Goal: Answer question/provide support

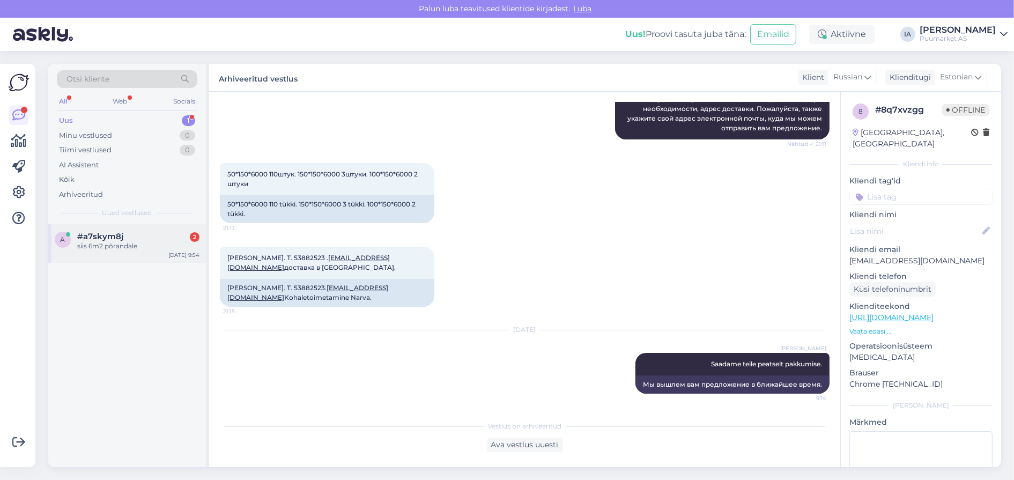
click at [130, 241] on div "#a7skym8j 2" at bounding box center [138, 237] width 122 height 10
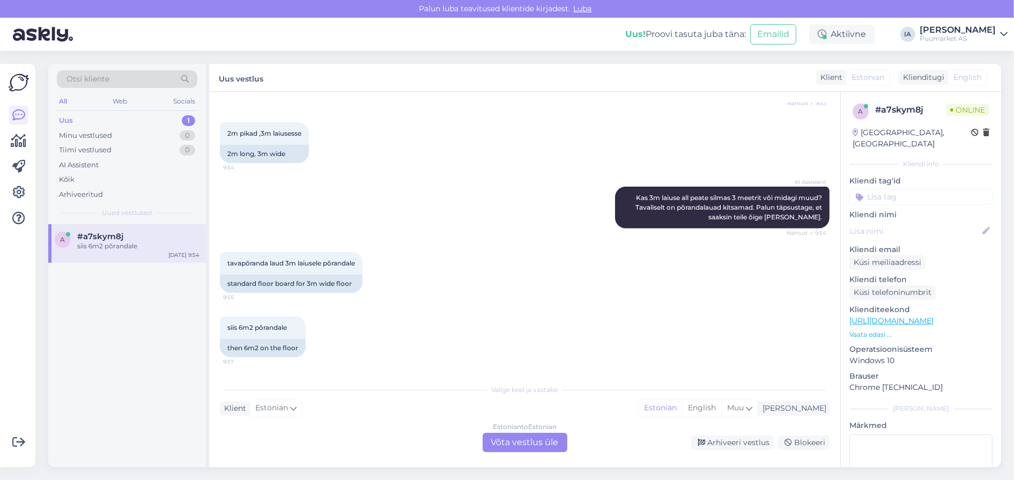
scroll to position [723, 0]
click at [524, 436] on div "Estonian to Estonian Võta vestlus üle" at bounding box center [525, 442] width 85 height 19
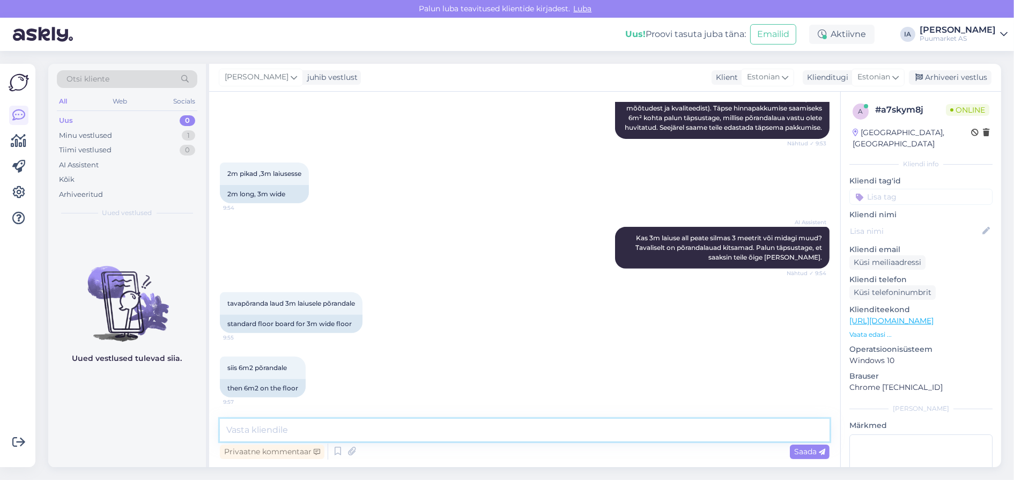
click at [366, 428] on textarea at bounding box center [525, 430] width 610 height 23
type textarea "Andke [PERSON_NAME] oma e-posti aadress ja nimi. Saadame teile [PERSON_NAME] hi…"
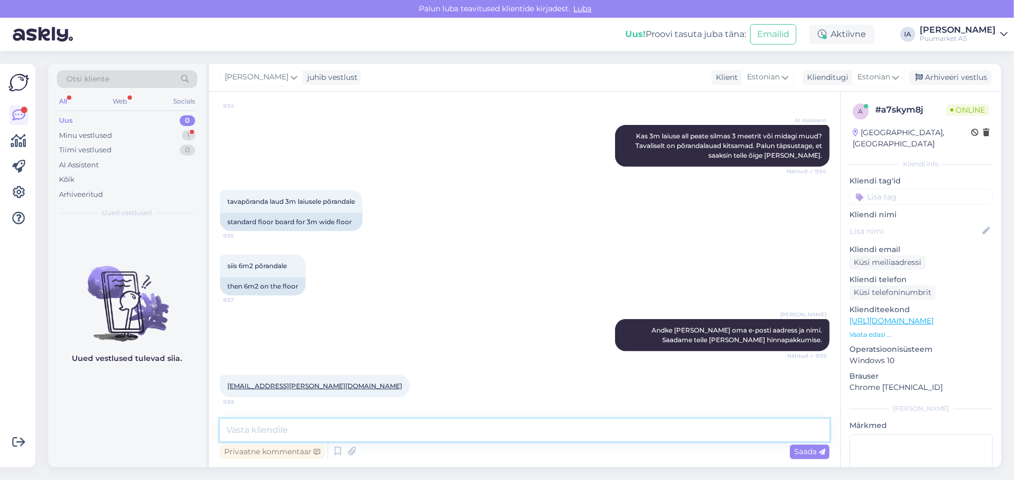
scroll to position [790, 0]
click at [348, 422] on textarea at bounding box center [525, 430] width 610 height 23
click at [348, 428] on textarea at bounding box center [525, 430] width 610 height 23
type textarea "Aitäh, saadame teile peatselt pakkumise."
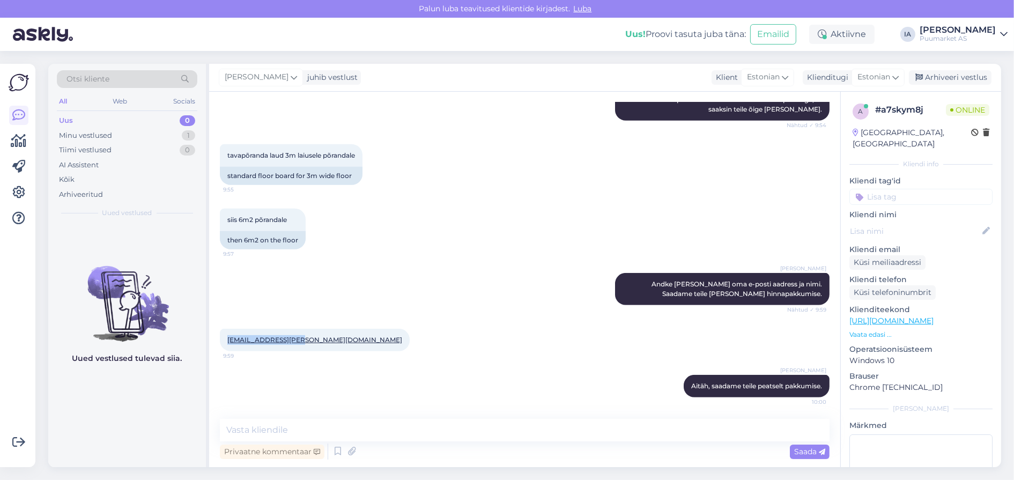
drag, startPoint x: 225, startPoint y: 340, endPoint x: 314, endPoint y: 343, distance: 88.5
click at [314, 343] on div "[EMAIL_ADDRESS][PERSON_NAME][DOMAIN_NAME] 9:59" at bounding box center [315, 340] width 190 height 23
copy link "[EMAIL_ADDRESS][PERSON_NAME][DOMAIN_NAME]"
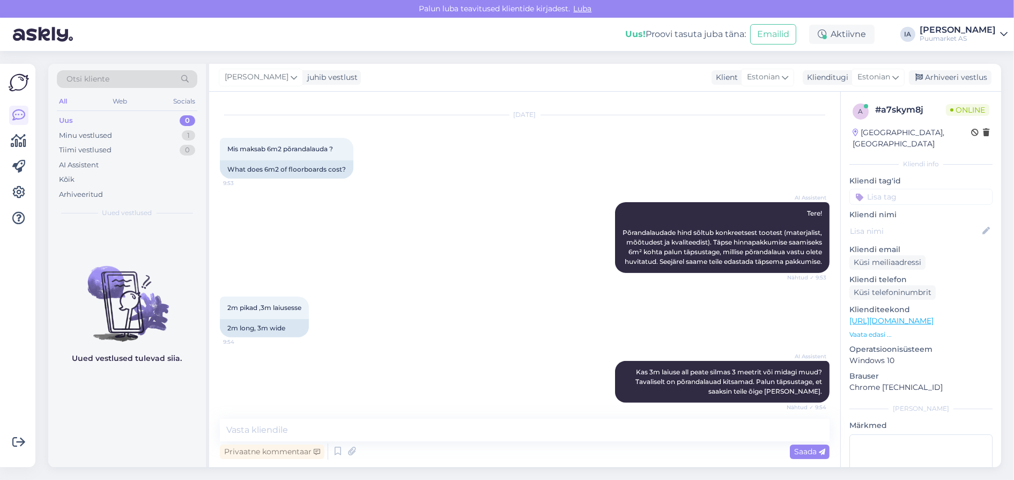
scroll to position [355, 0]
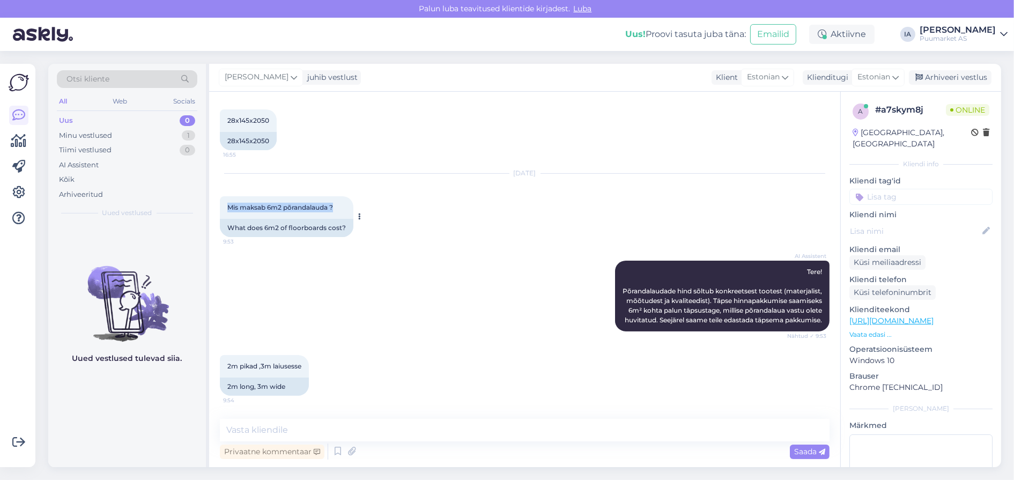
drag, startPoint x: 226, startPoint y: 263, endPoint x: 365, endPoint y: 259, distance: 138.9
click at [353, 219] on div "Mis maksab 6m2 põrandalauda ? 9:53" at bounding box center [287, 207] width 134 height 23
copy span "Mis maksab 6m2 põrandalauda ?"
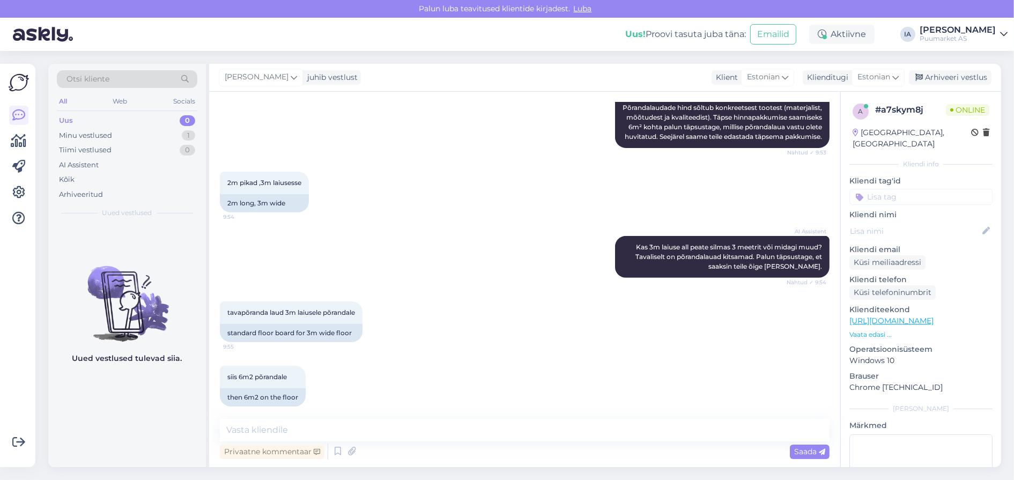
scroll to position [570, 0]
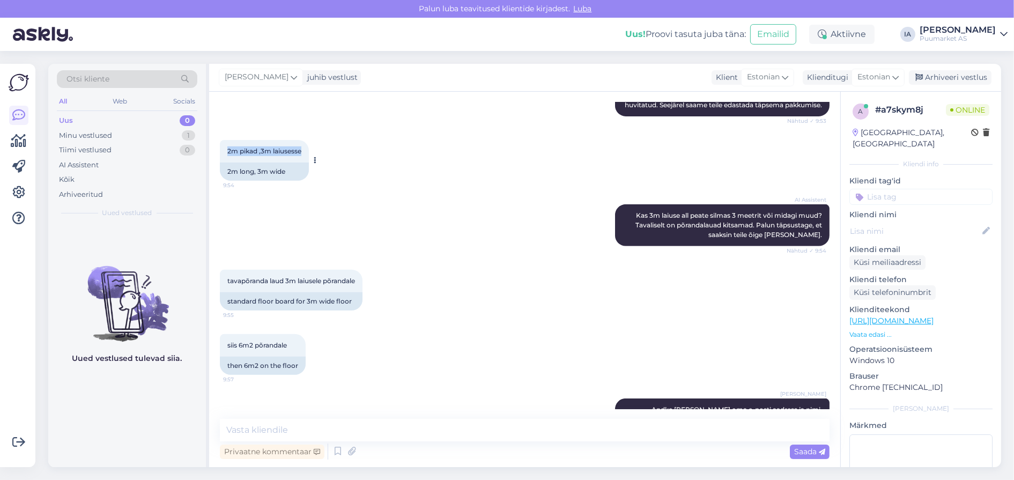
drag, startPoint x: 227, startPoint y: 252, endPoint x: 322, endPoint y: 244, distance: 95.7
click at [309, 162] on div "2m pikad ,3m laiusesse 9:54" at bounding box center [264, 151] width 89 height 23
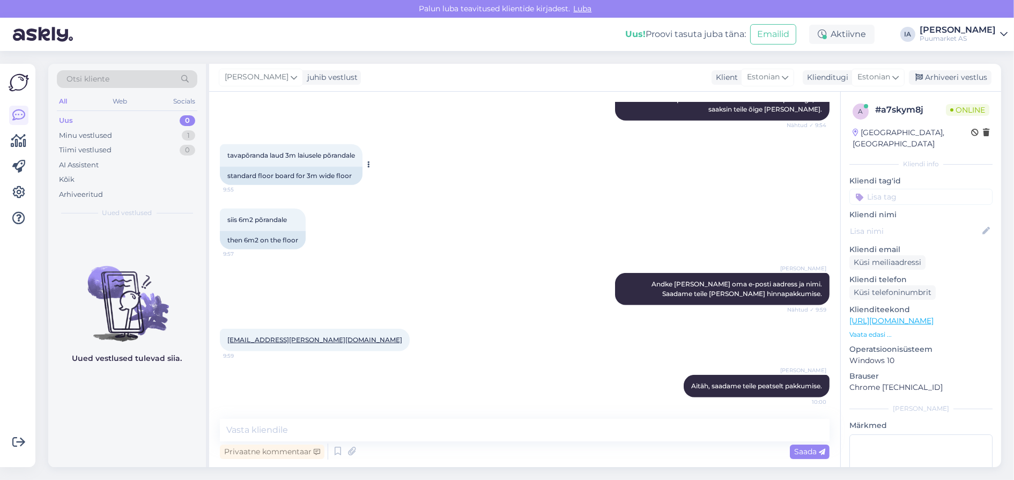
scroll to position [731, 0]
drag, startPoint x: 226, startPoint y: 245, endPoint x: 394, endPoint y: 244, distance: 168.4
click at [362, 167] on div "tavapõranda laud 3m laiusele põrandale 9:55" at bounding box center [291, 155] width 143 height 23
copy span "tavapõranda laud 3m laiusele põrandale"
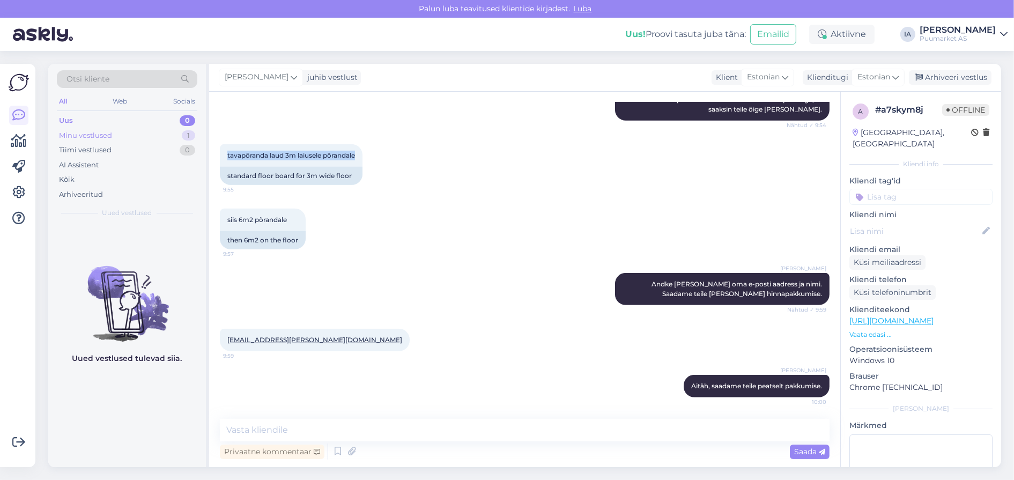
click at [103, 137] on div "Minu vestlused" at bounding box center [85, 135] width 53 height 11
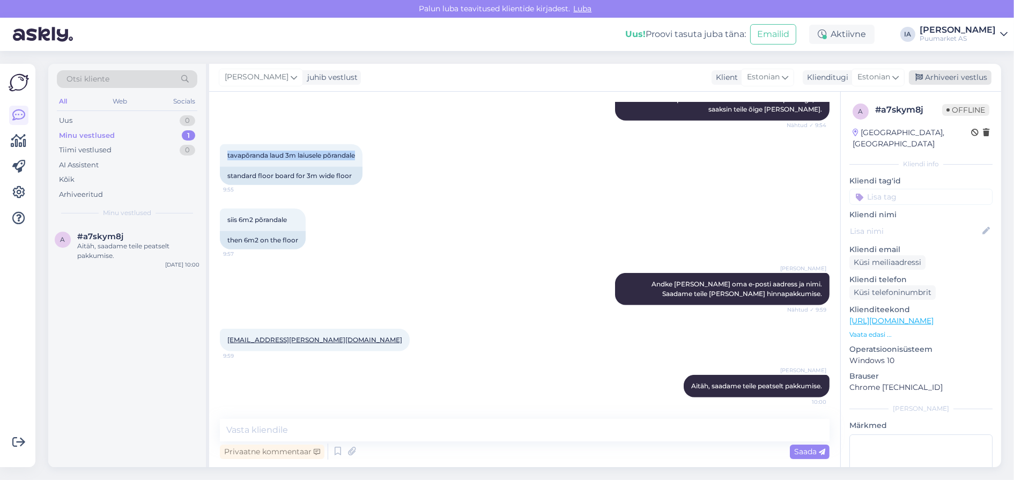
click at [955, 78] on div "Arhiveeri vestlus" at bounding box center [950, 77] width 83 height 14
